Goal: Task Accomplishment & Management: Manage account settings

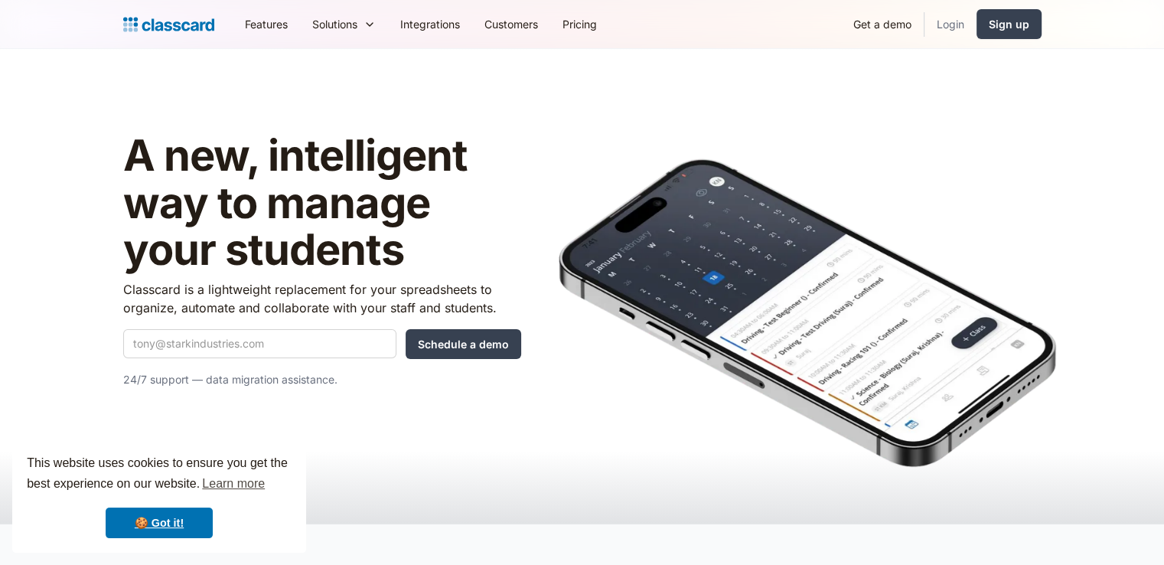
click at [956, 27] on link "Login" at bounding box center [950, 24] width 52 height 34
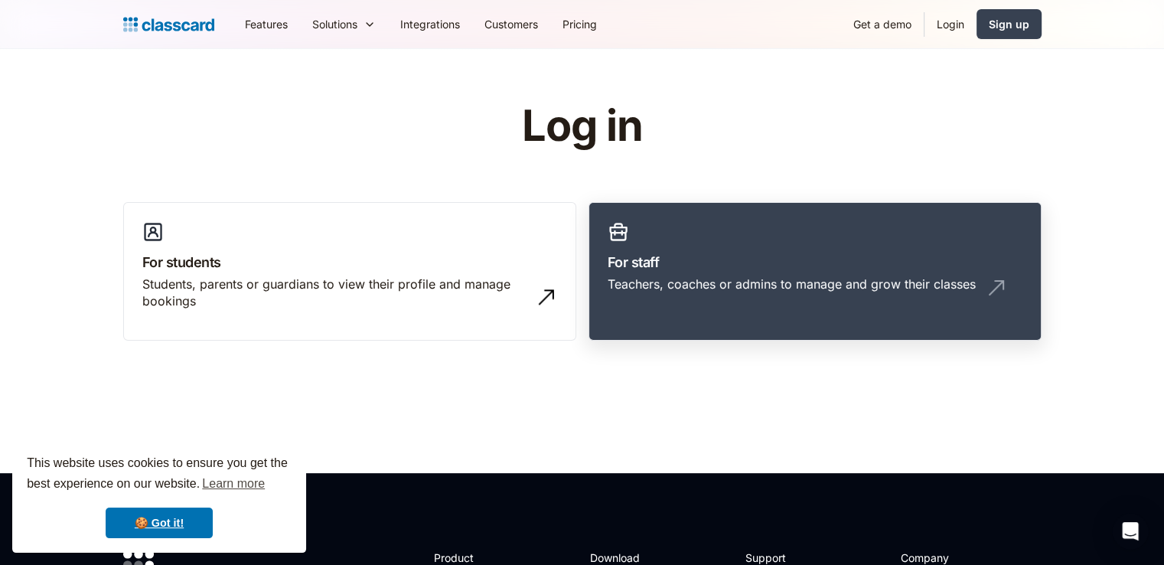
click at [671, 276] on div "Teachers, coaches or admins to manage and grow their classes" at bounding box center [792, 284] width 368 height 17
